Goal: Transaction & Acquisition: Purchase product/service

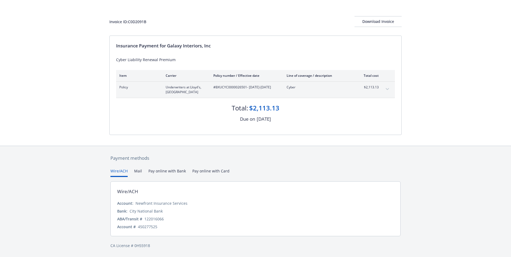
scroll to position [10, 0]
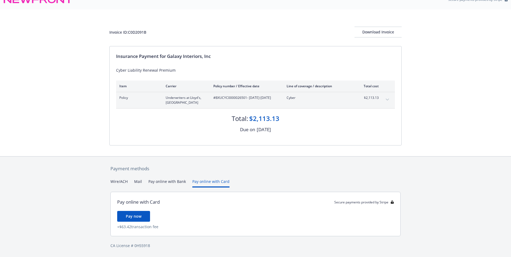
click at [203, 172] on div "Payment methods Wire/ACH Mail Pay online with Bank Pay online with Card Pay onl…" at bounding box center [255, 206] width 292 height 101
click at [166, 181] on button "Pay online with Bank" at bounding box center [166, 182] width 37 height 9
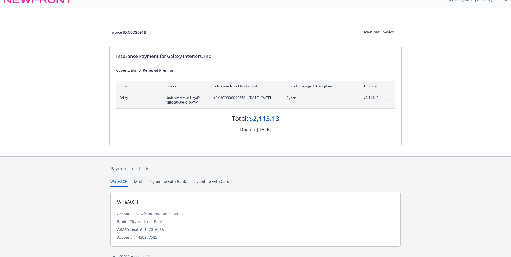
click at [121, 182] on button "Wire/ACH" at bounding box center [118, 182] width 17 height 9
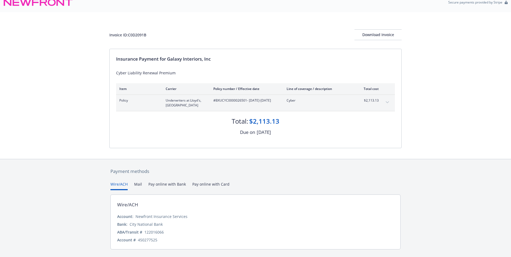
scroll to position [0, 0]
